Goal: Task Accomplishment & Management: Use online tool/utility

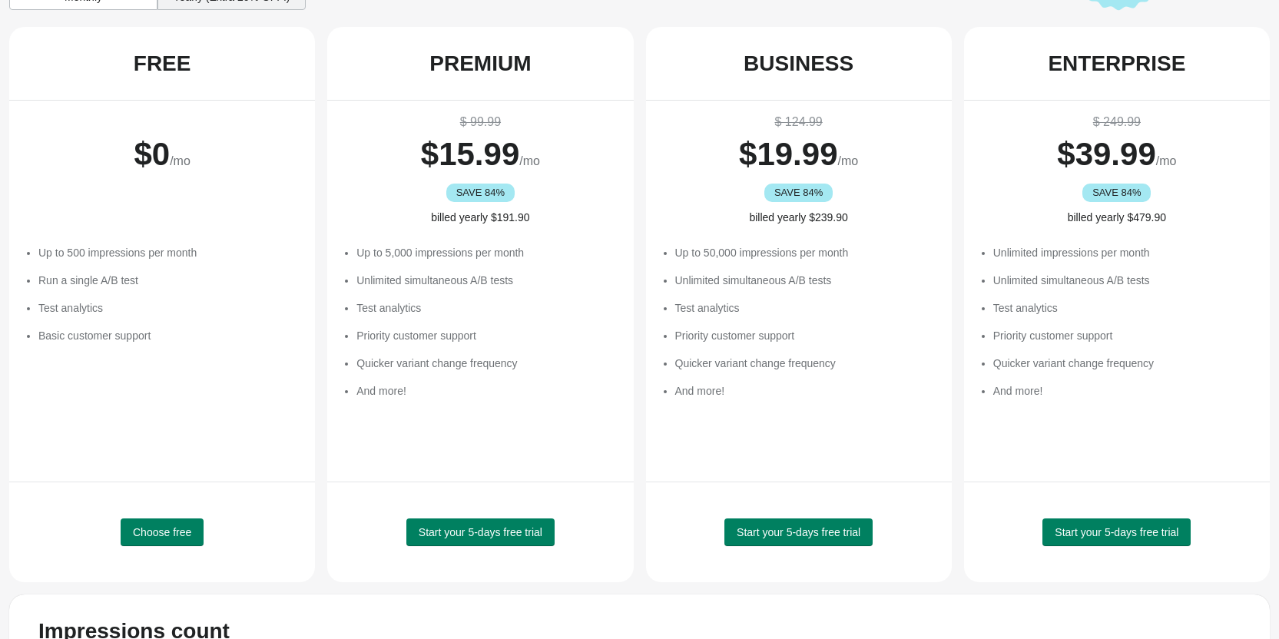
scroll to position [247, 0]
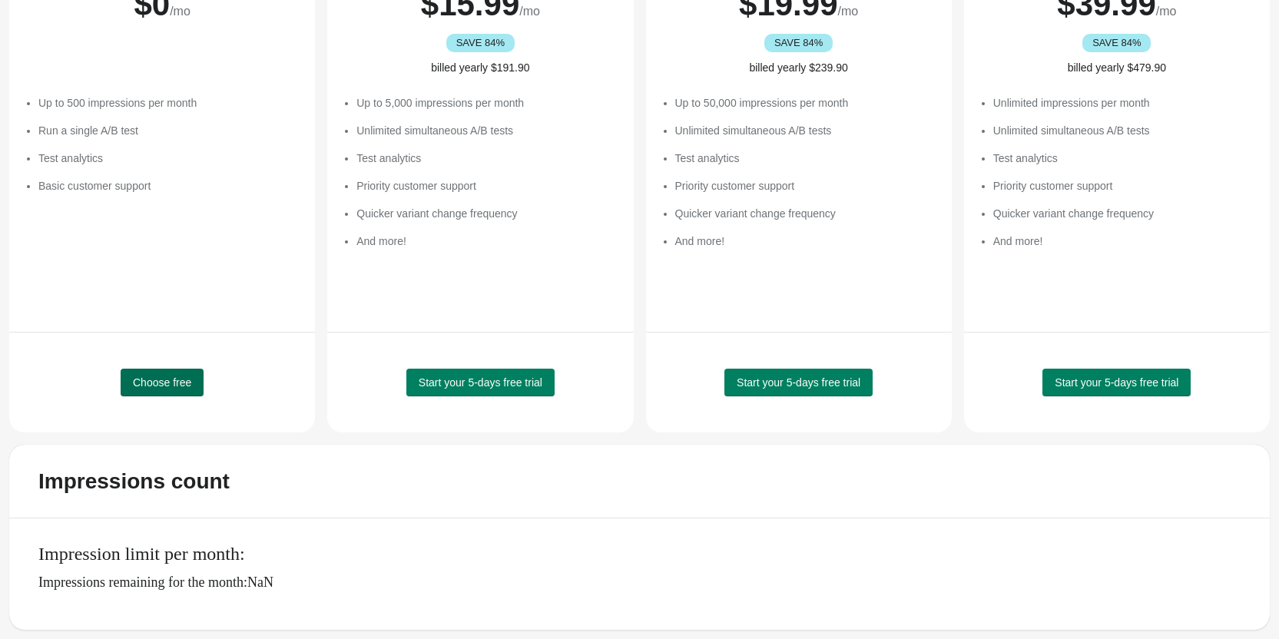
click at [169, 380] on span "Choose free" at bounding box center [162, 382] width 58 height 12
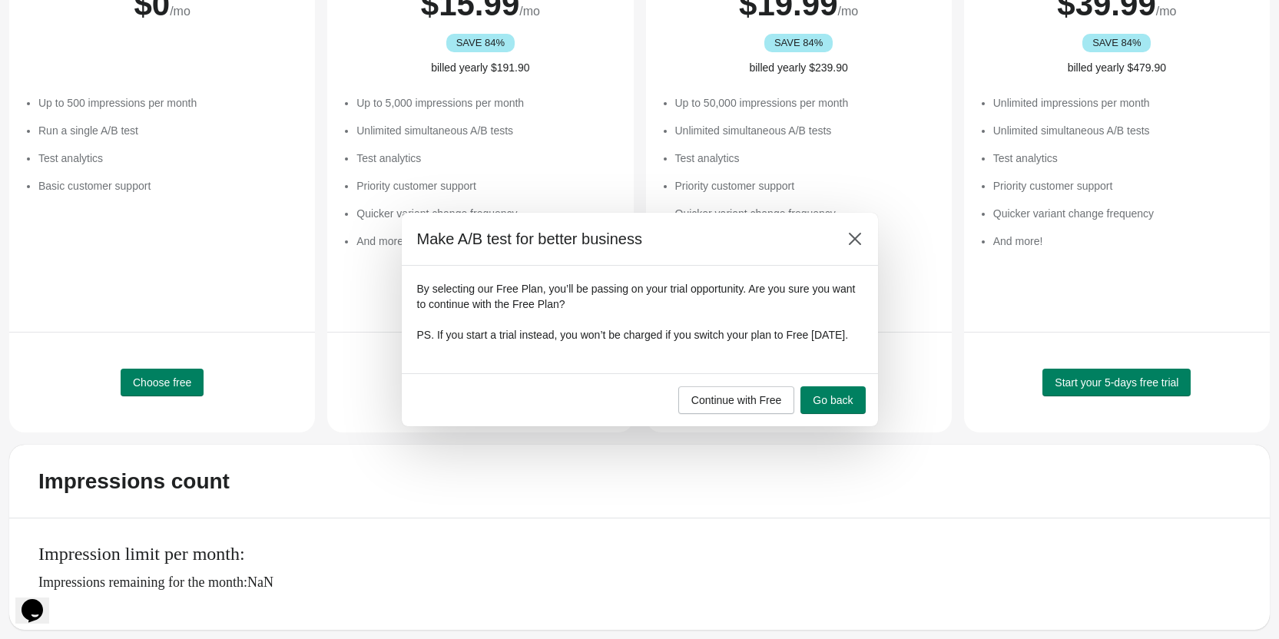
scroll to position [0, 0]
click at [783, 412] on button "Continue with Free" at bounding box center [736, 400] width 117 height 28
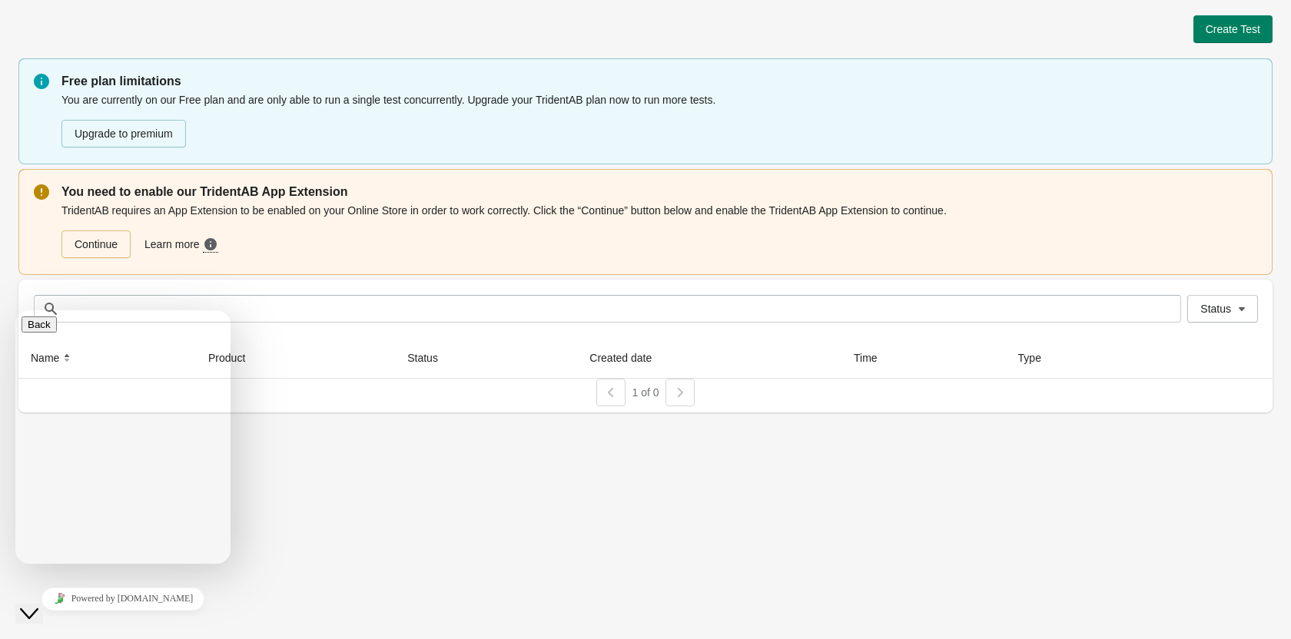
click at [376, 439] on div "Create Test Free plan limitations You are currently on our Free plan and are on…" at bounding box center [645, 319] width 1291 height 639
click at [31, 605] on icon "Close Chat This icon closes the chat window." at bounding box center [29, 614] width 18 height 18
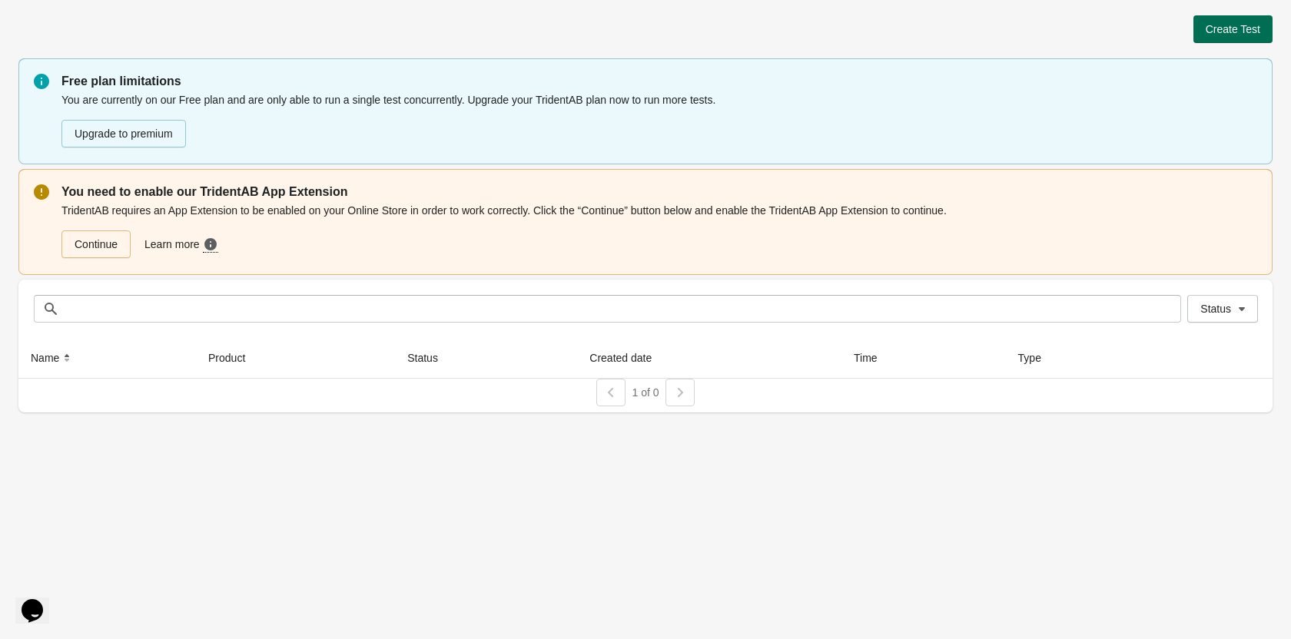
click at [1228, 35] on span "Create Test" at bounding box center [1232, 29] width 55 height 12
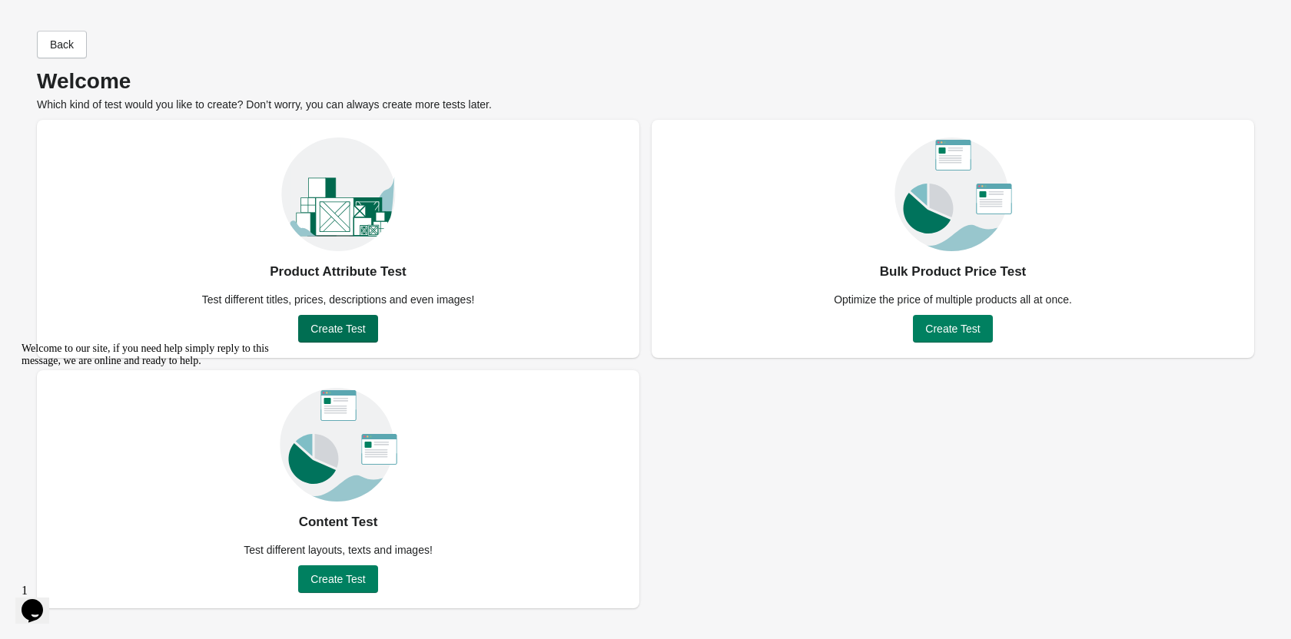
click at [363, 326] on span "Create Test" at bounding box center [337, 329] width 55 height 12
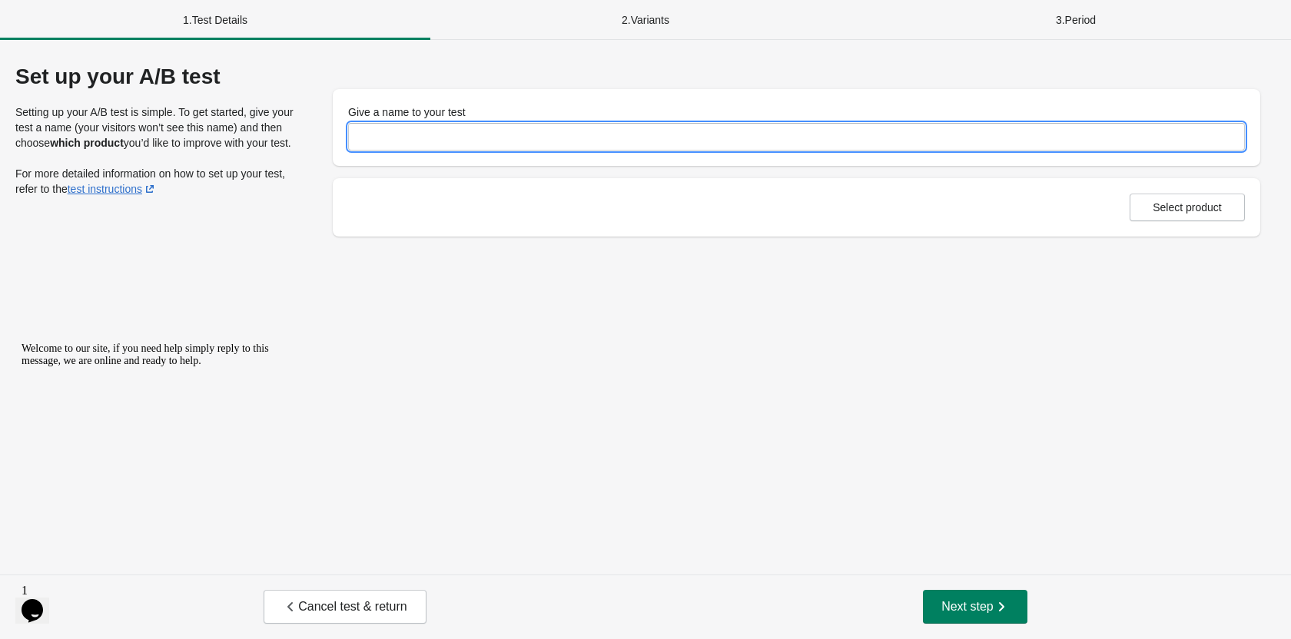
click at [443, 136] on input "Give a name to your test" at bounding box center [796, 137] width 897 height 28
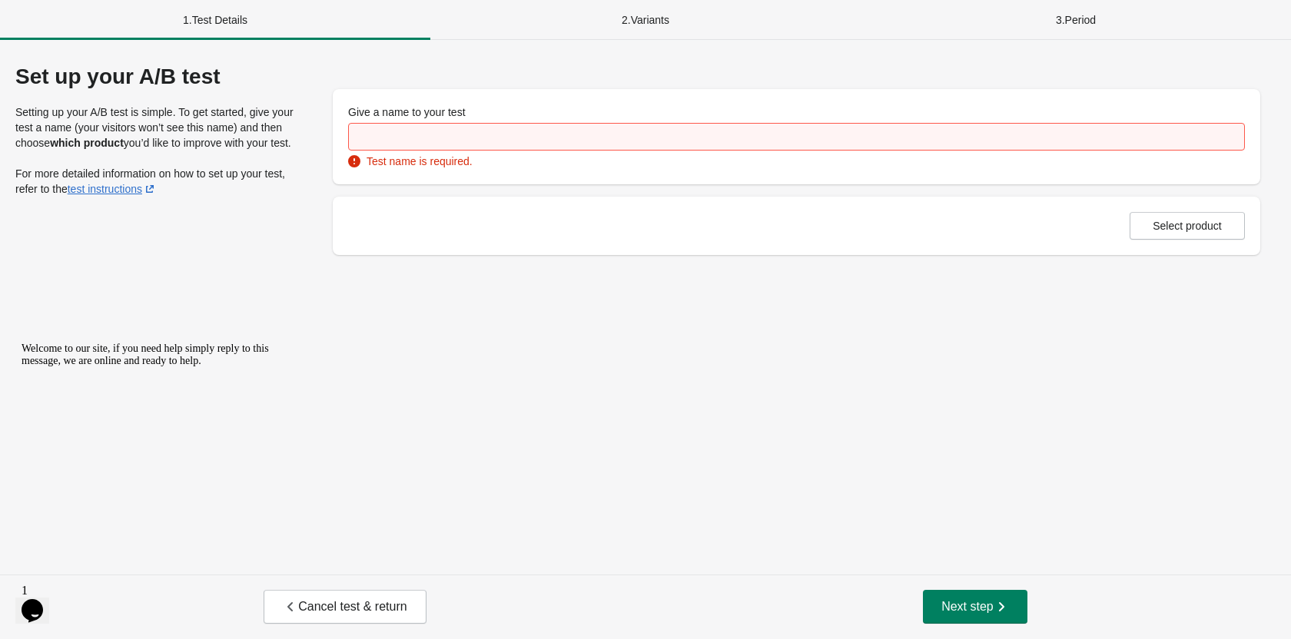
click at [648, 11] on div "2 . Variants" at bounding box center [645, 20] width 430 height 40
click at [641, 20] on div "2 . Variants" at bounding box center [645, 20] width 430 height 40
click at [1185, 235] on button "Select product" at bounding box center [1186, 226] width 115 height 28
click at [654, 22] on div "2 . Variants" at bounding box center [645, 20] width 430 height 40
click at [974, 612] on span "Next step" at bounding box center [975, 606] width 68 height 15
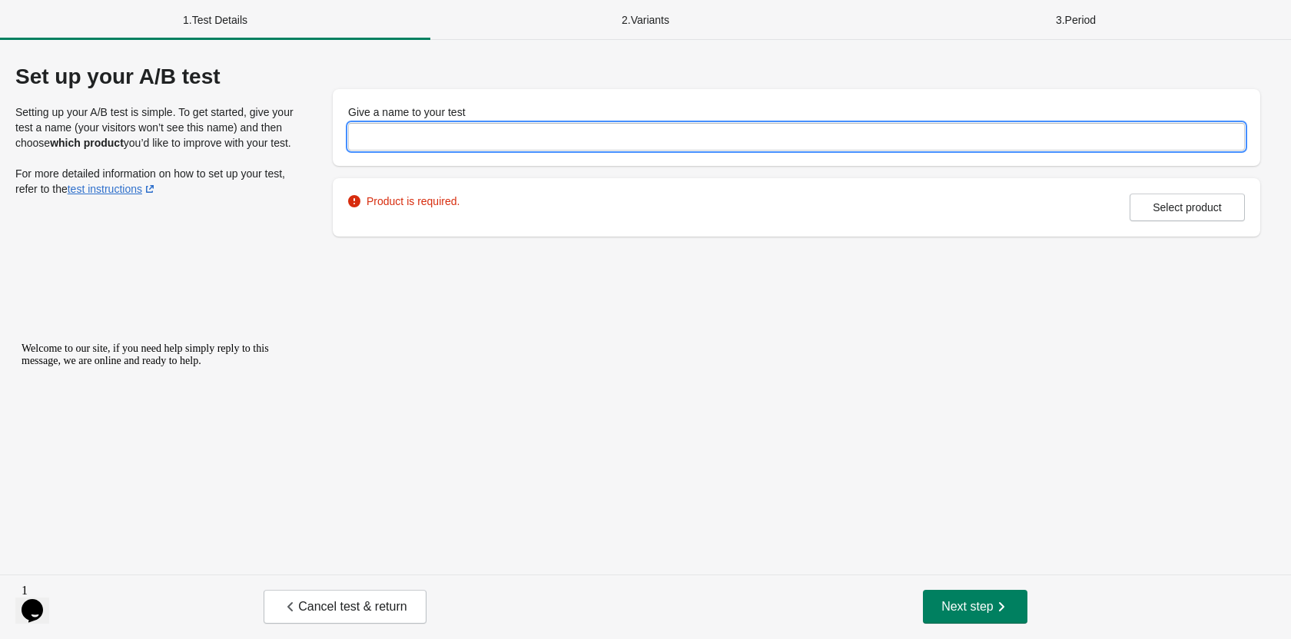
click at [416, 133] on input "Give a name to your test" at bounding box center [796, 137] width 897 height 28
click at [400, 202] on div "Product is required. Select product" at bounding box center [796, 207] width 927 height 58
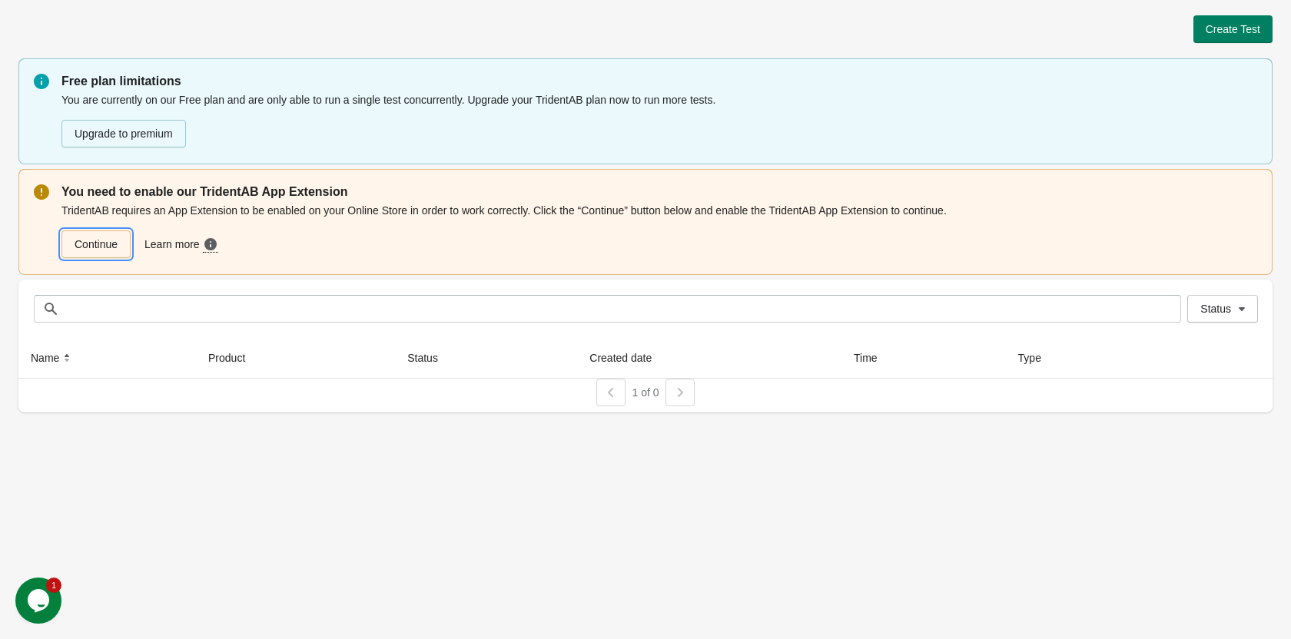
drag, startPoint x: 107, startPoint y: 250, endPoint x: 118, endPoint y: 246, distance: 11.4
click at [107, 250] on link "Continue" at bounding box center [95, 244] width 69 height 28
click at [1252, 34] on span "Create Test" at bounding box center [1232, 29] width 55 height 12
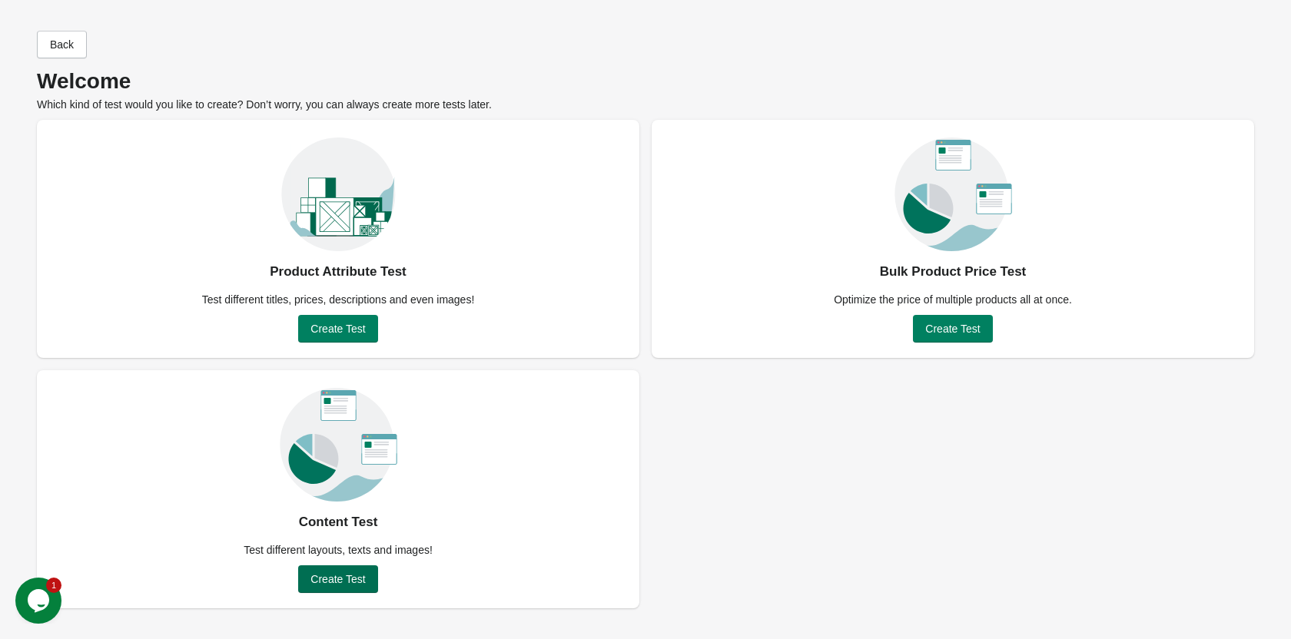
click at [329, 583] on span "Create Test" at bounding box center [337, 579] width 55 height 12
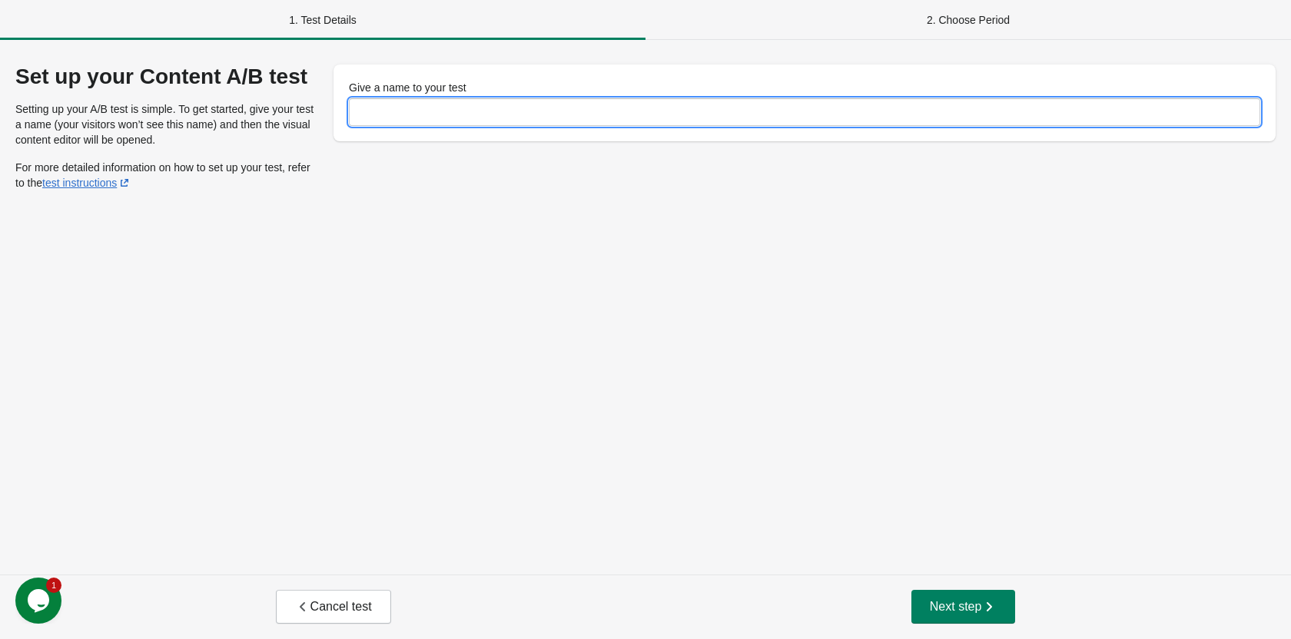
click at [389, 121] on input "Give a name to your test" at bounding box center [804, 112] width 911 height 28
paste input "**********"
drag, startPoint x: 584, startPoint y: 114, endPoint x: 538, endPoint y: 111, distance: 46.2
click at [537, 111] on input "**********" at bounding box center [804, 112] width 911 height 28
type input "**********"
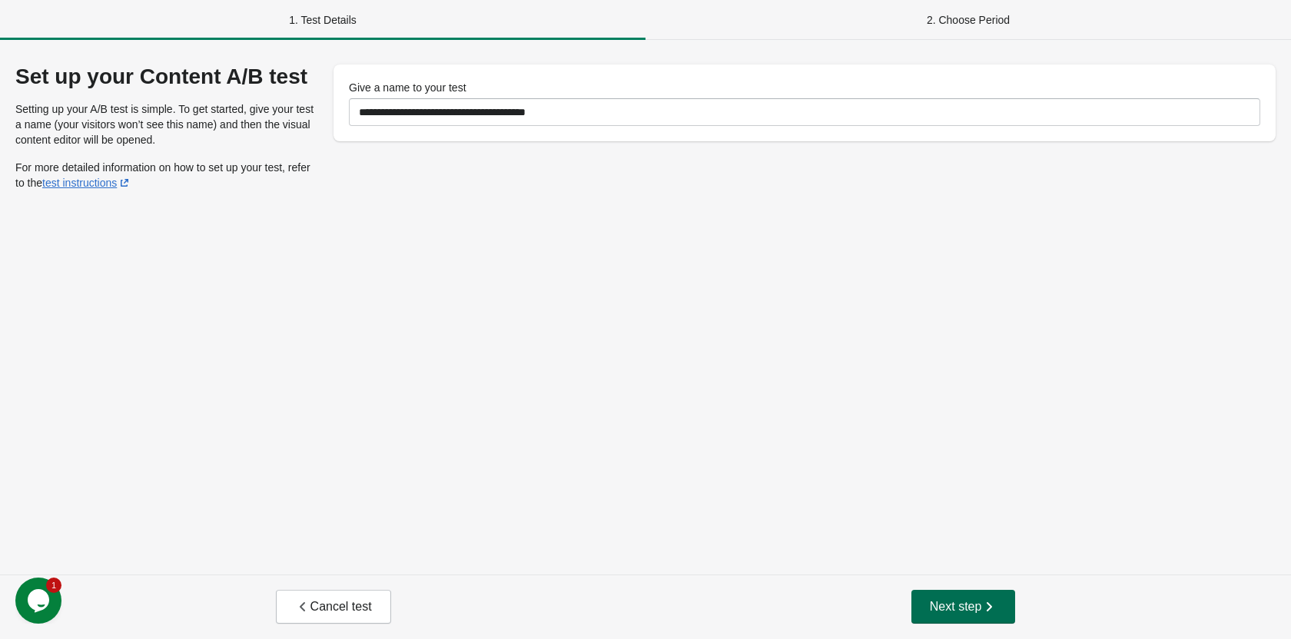
click at [966, 602] on span "Next step" at bounding box center [964, 606] width 68 height 15
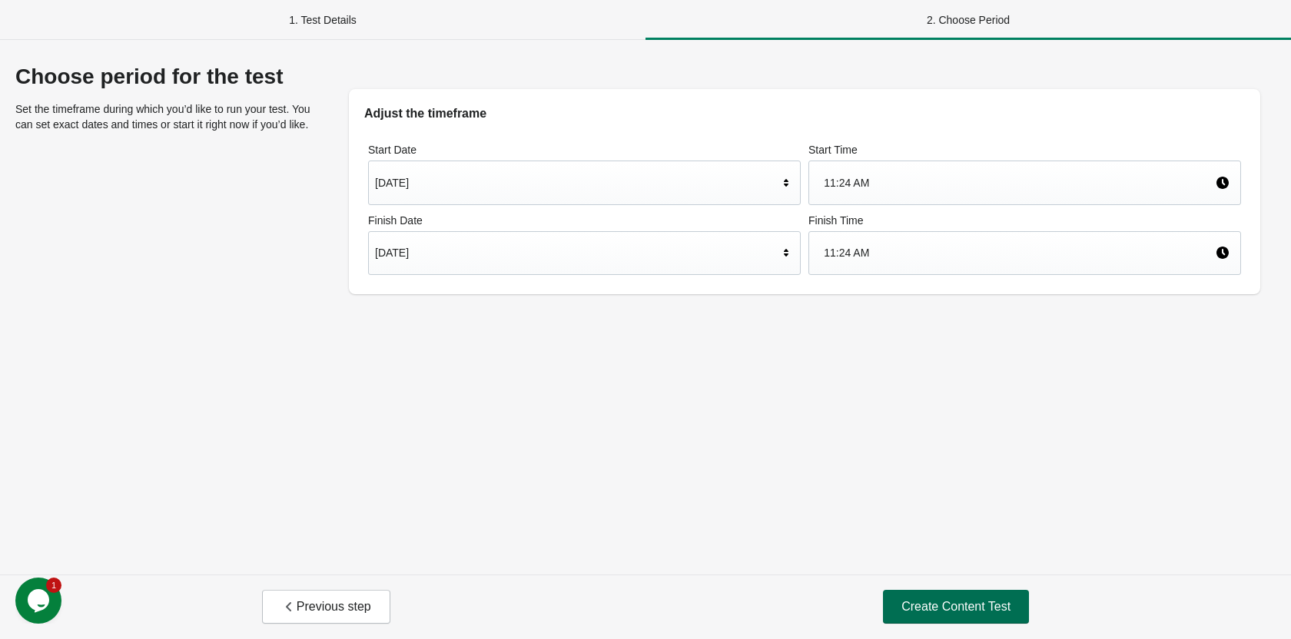
click at [979, 598] on button "Create Content Test" at bounding box center [956, 607] width 146 height 34
click at [964, 594] on button "Create Content Test" at bounding box center [956, 607] width 146 height 34
click at [959, 602] on span "Create Content Test" at bounding box center [955, 606] width 109 height 15
click at [937, 613] on span "Create Content Test" at bounding box center [955, 606] width 109 height 15
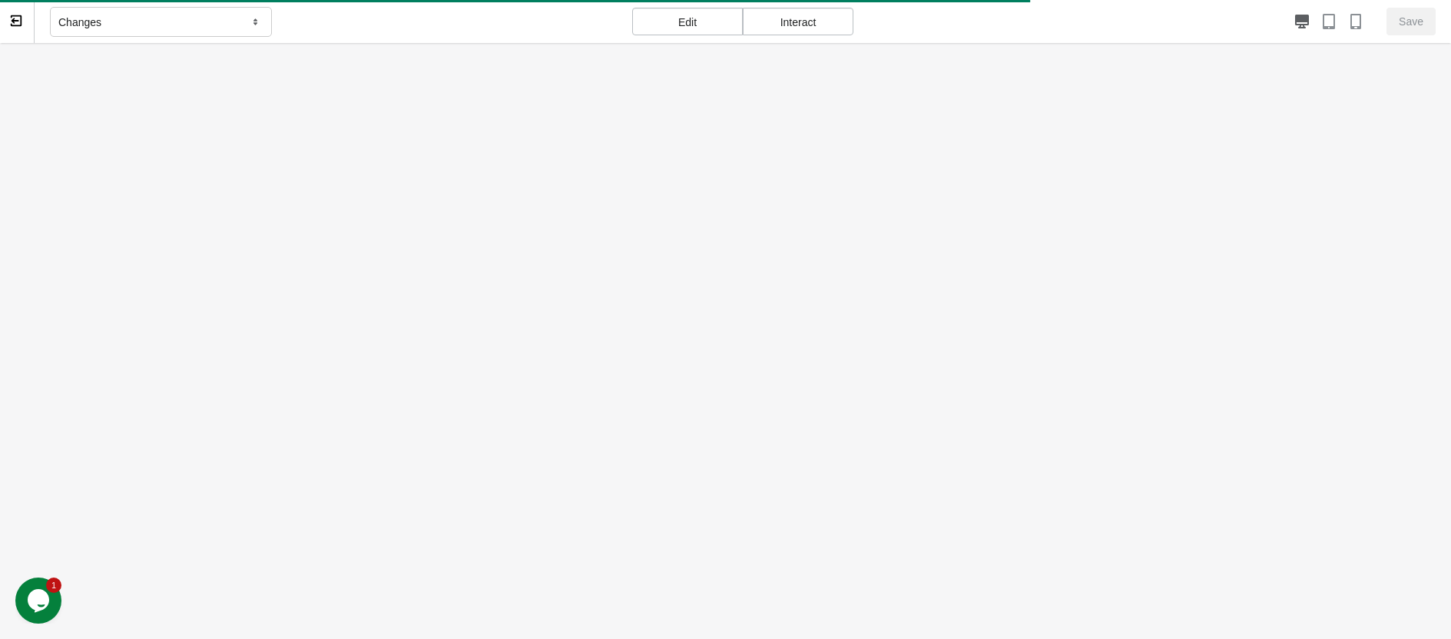
click at [228, 18] on div "Changes" at bounding box center [161, 22] width 222 height 31
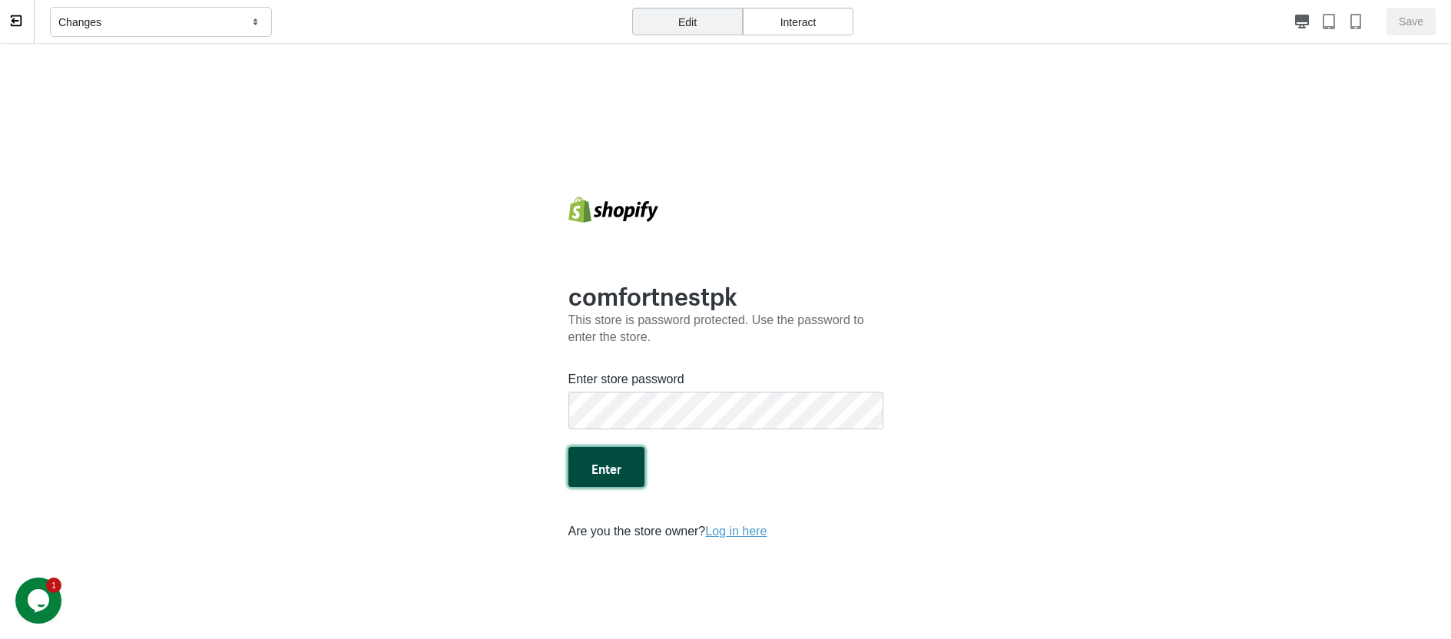
click at [613, 463] on button "Enter" at bounding box center [607, 467] width 76 height 40
click at [612, 476] on button "Enter" at bounding box center [607, 467] width 76 height 40
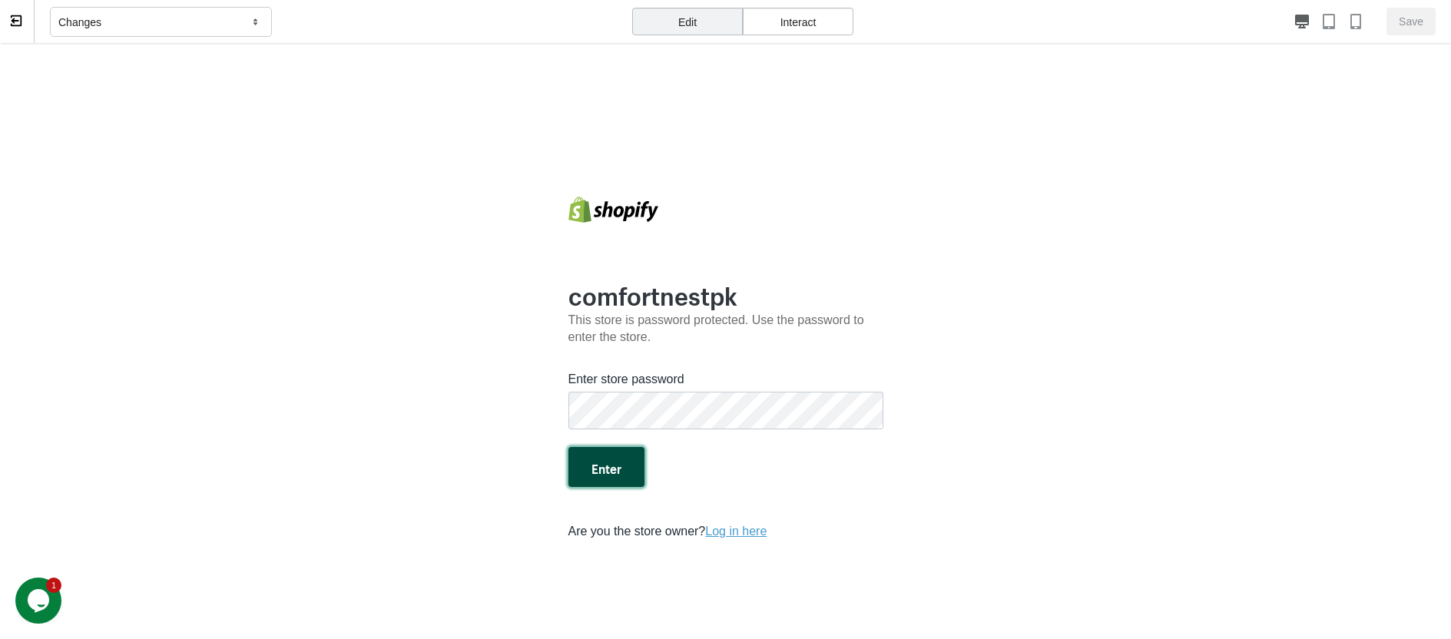
click at [612, 476] on button "Enter" at bounding box center [607, 467] width 76 height 40
click at [628, 463] on button "Enter" at bounding box center [607, 467] width 76 height 40
click at [808, 15] on div "Interact" at bounding box center [798, 22] width 111 height 28
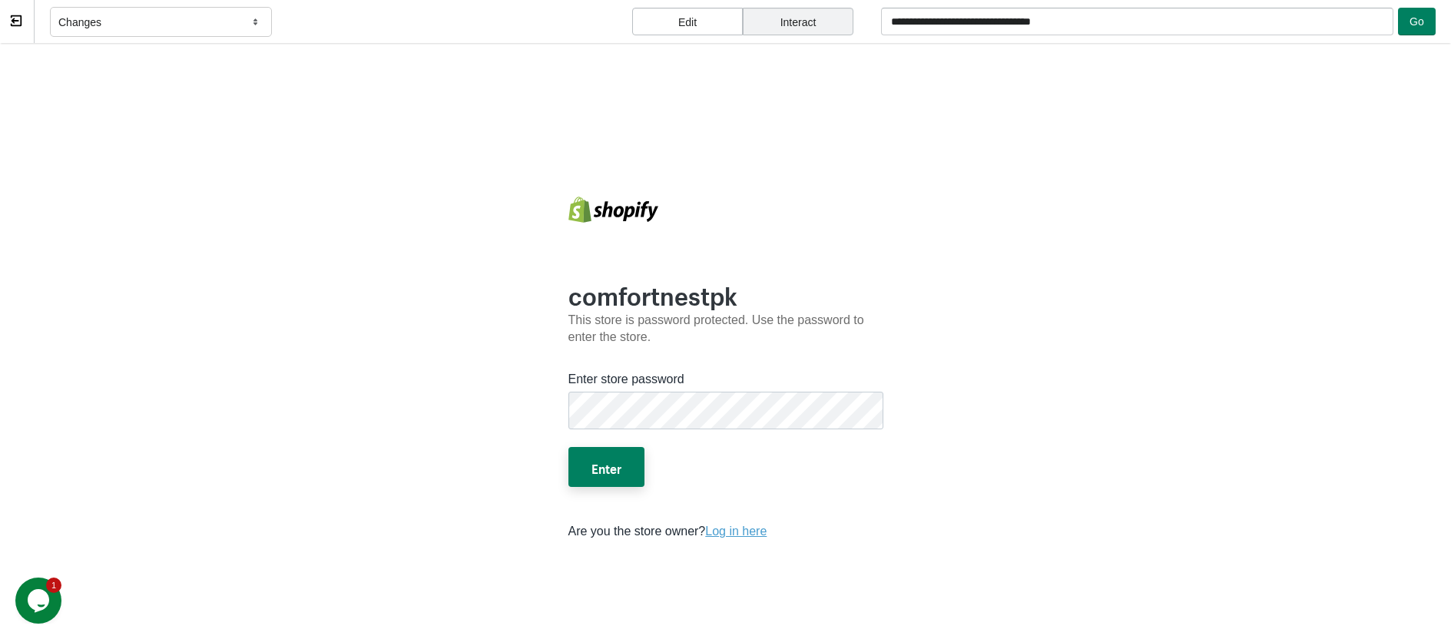
click at [682, 14] on div "Edit" at bounding box center [687, 22] width 111 height 28
click at [765, 12] on div "Interact" at bounding box center [798, 22] width 111 height 28
click at [1290, 28] on button "Go" at bounding box center [1417, 22] width 38 height 28
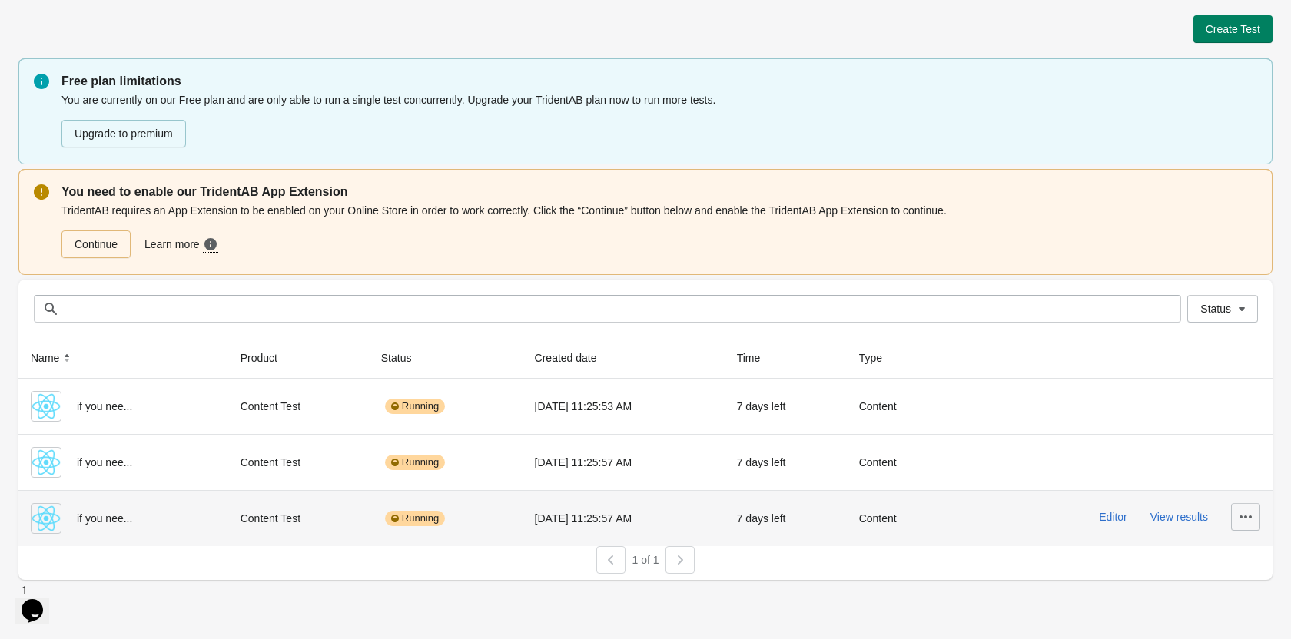
click at [1243, 515] on icon "button" at bounding box center [1245, 516] width 15 height 15
click at [1230, 416] on span "Delete" at bounding box center [1232, 414] width 31 height 15
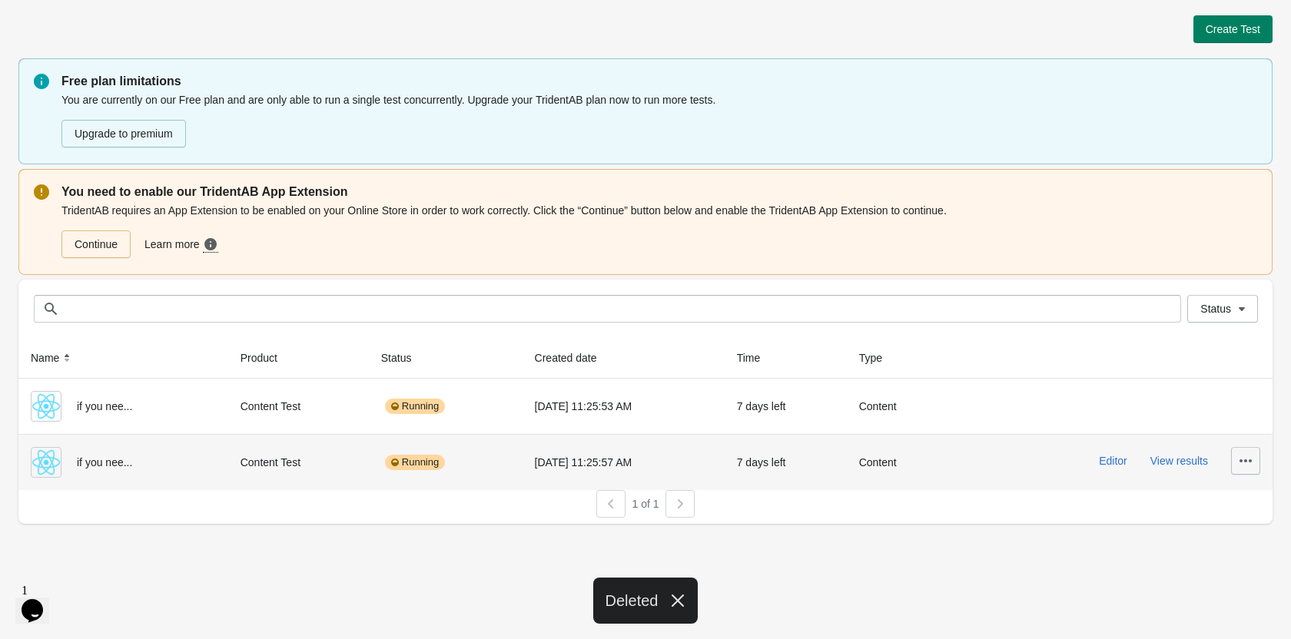
click at [1243, 462] on icon "button" at bounding box center [1245, 460] width 15 height 15
click at [1225, 506] on span "Delete" at bounding box center [1232, 500] width 31 height 15
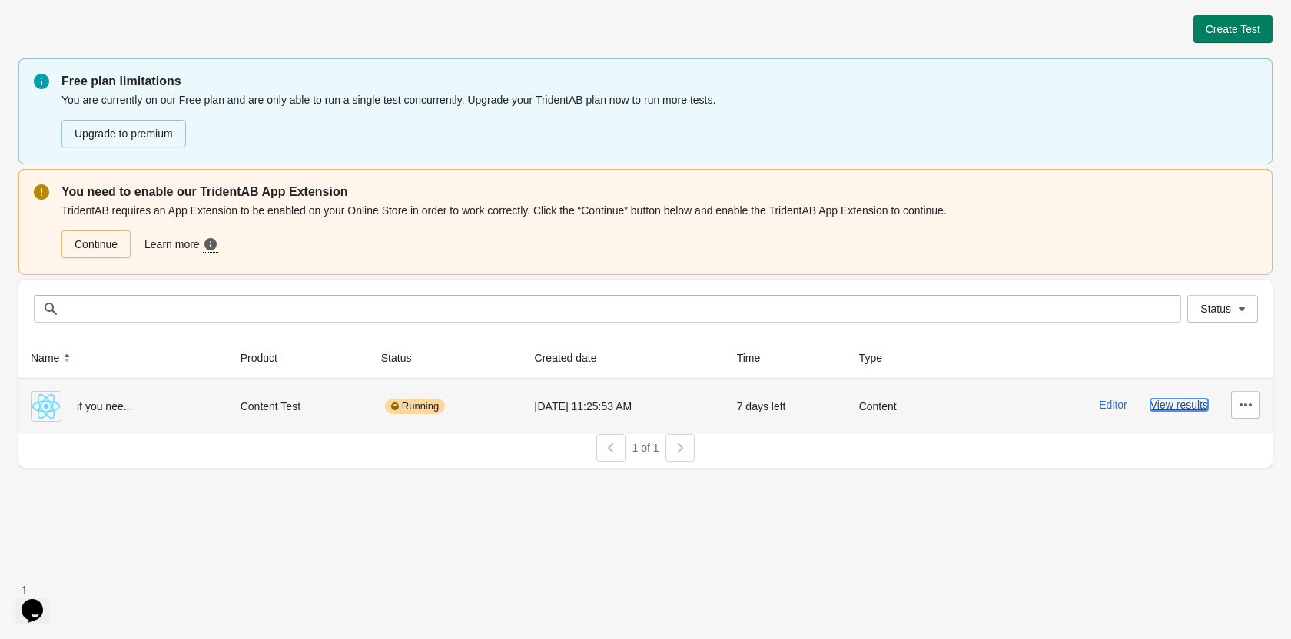
click at [1193, 409] on button "View results" at bounding box center [1179, 405] width 58 height 12
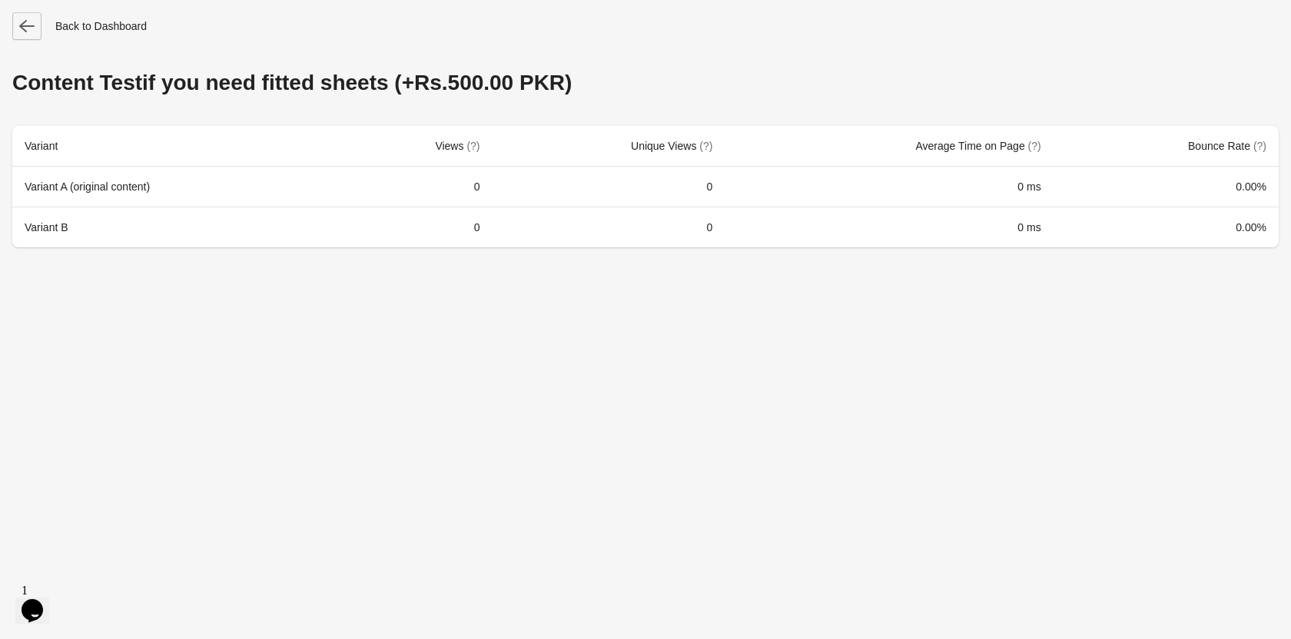
click at [18, 28] on button "button" at bounding box center [26, 26] width 29 height 28
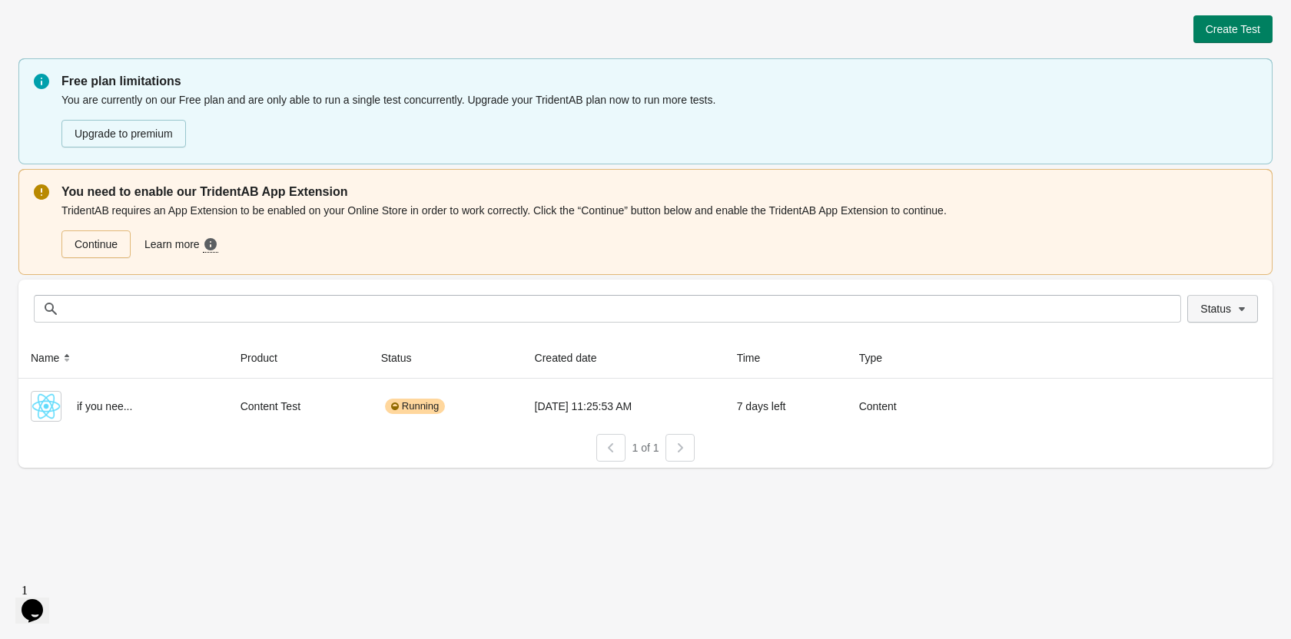
click at [1206, 304] on span "Status" at bounding box center [1215, 309] width 31 height 12
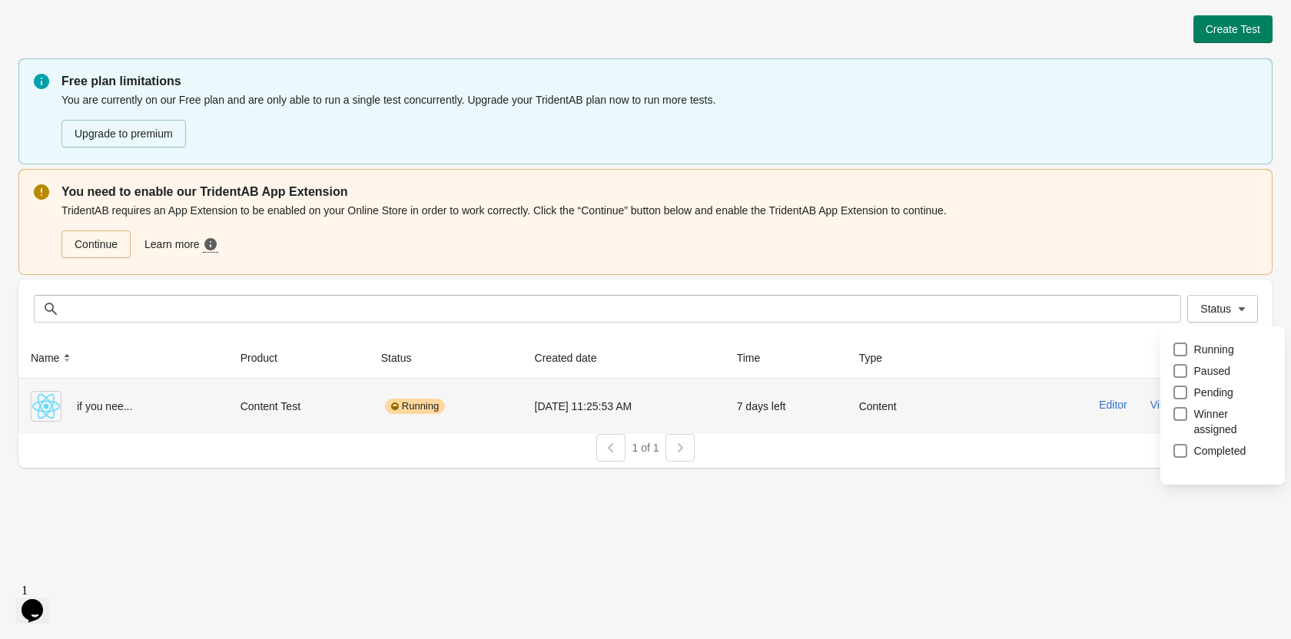
drag, startPoint x: 1054, startPoint y: 409, endPoint x: 1008, endPoint y: 415, distance: 46.4
click at [1054, 410] on div "Editor View results" at bounding box center [1111, 405] width 297 height 28
click at [1238, 407] on icon "button" at bounding box center [1245, 404] width 15 height 15
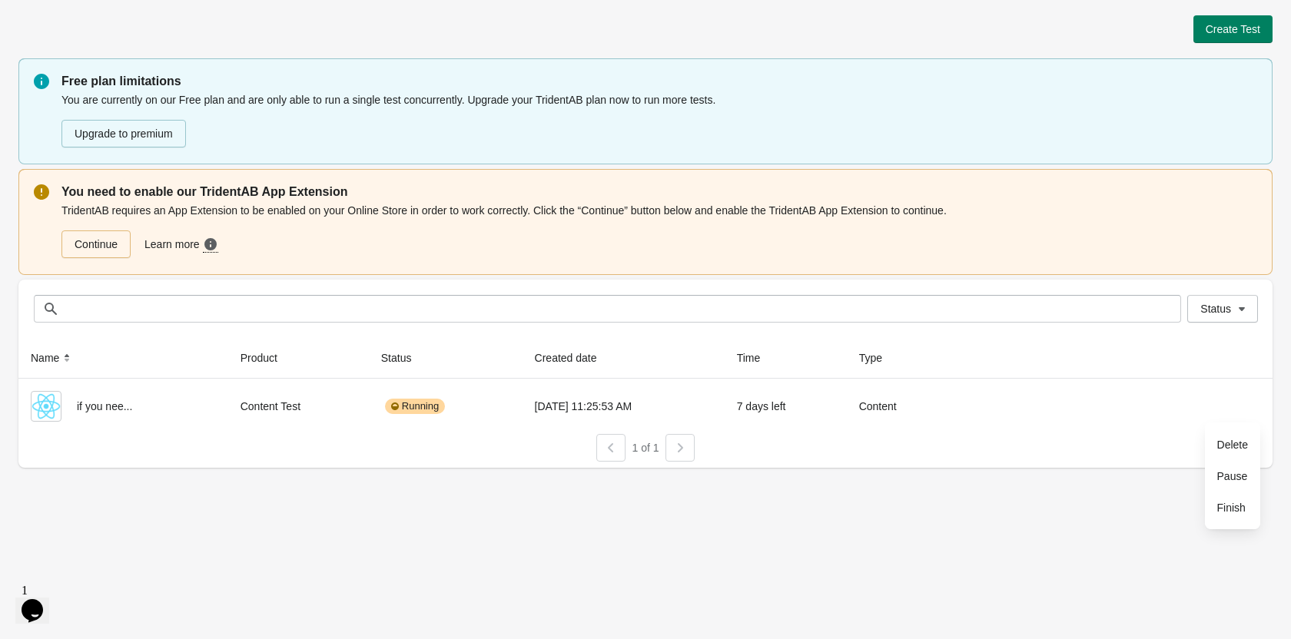
click at [1069, 442] on div "1 of 1" at bounding box center [639, 442] width 1266 height 40
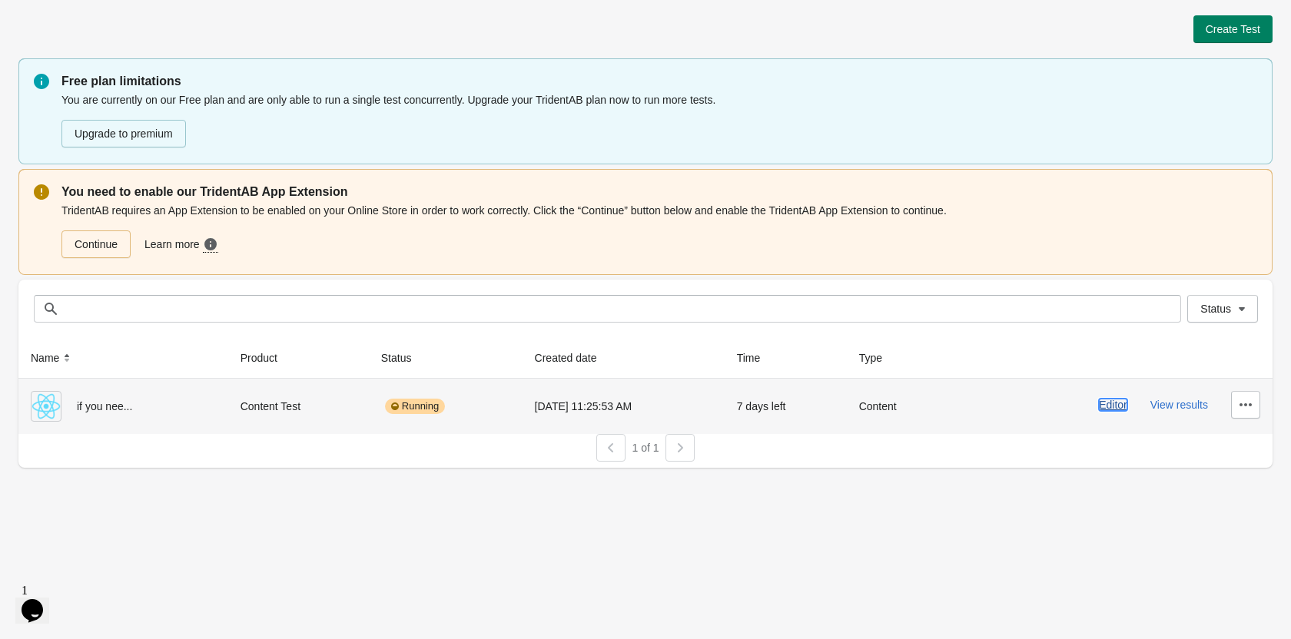
click at [1114, 402] on button "Editor" at bounding box center [1113, 405] width 28 height 12
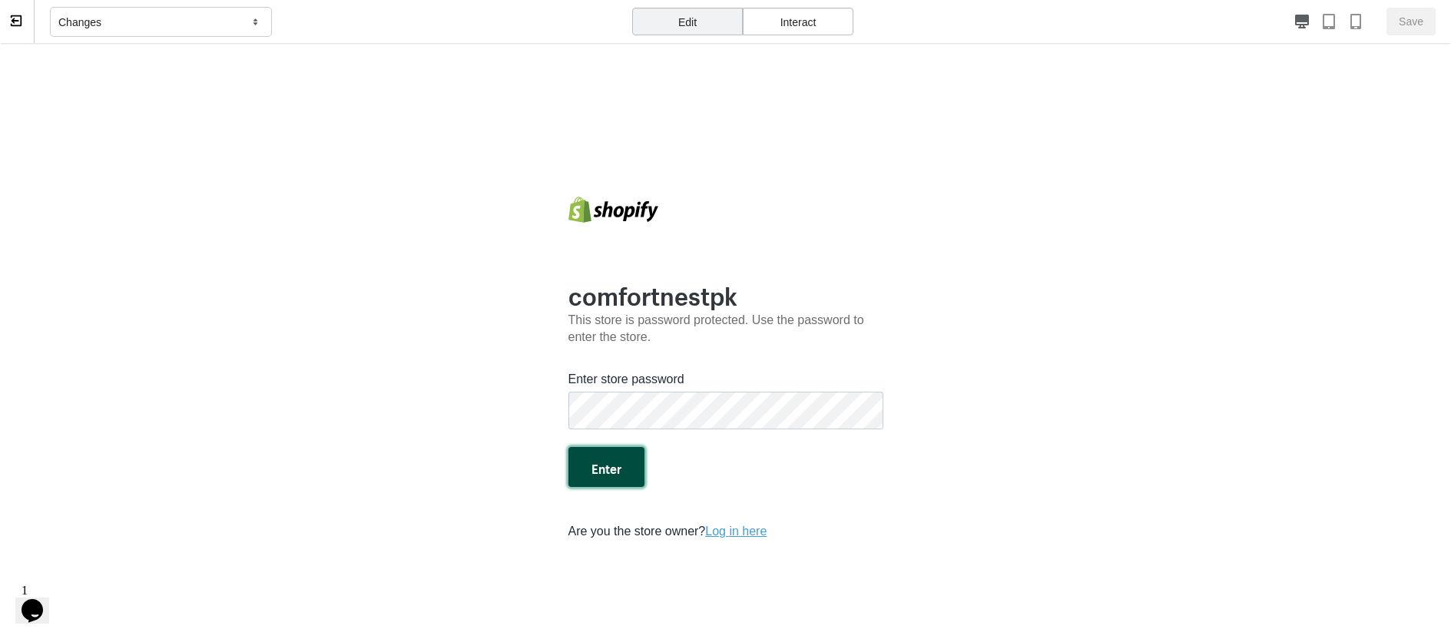
click at [615, 460] on button "Enter" at bounding box center [607, 467] width 76 height 40
click at [605, 458] on button "Enter" at bounding box center [607, 467] width 76 height 40
